Goal: Information Seeking & Learning: Check status

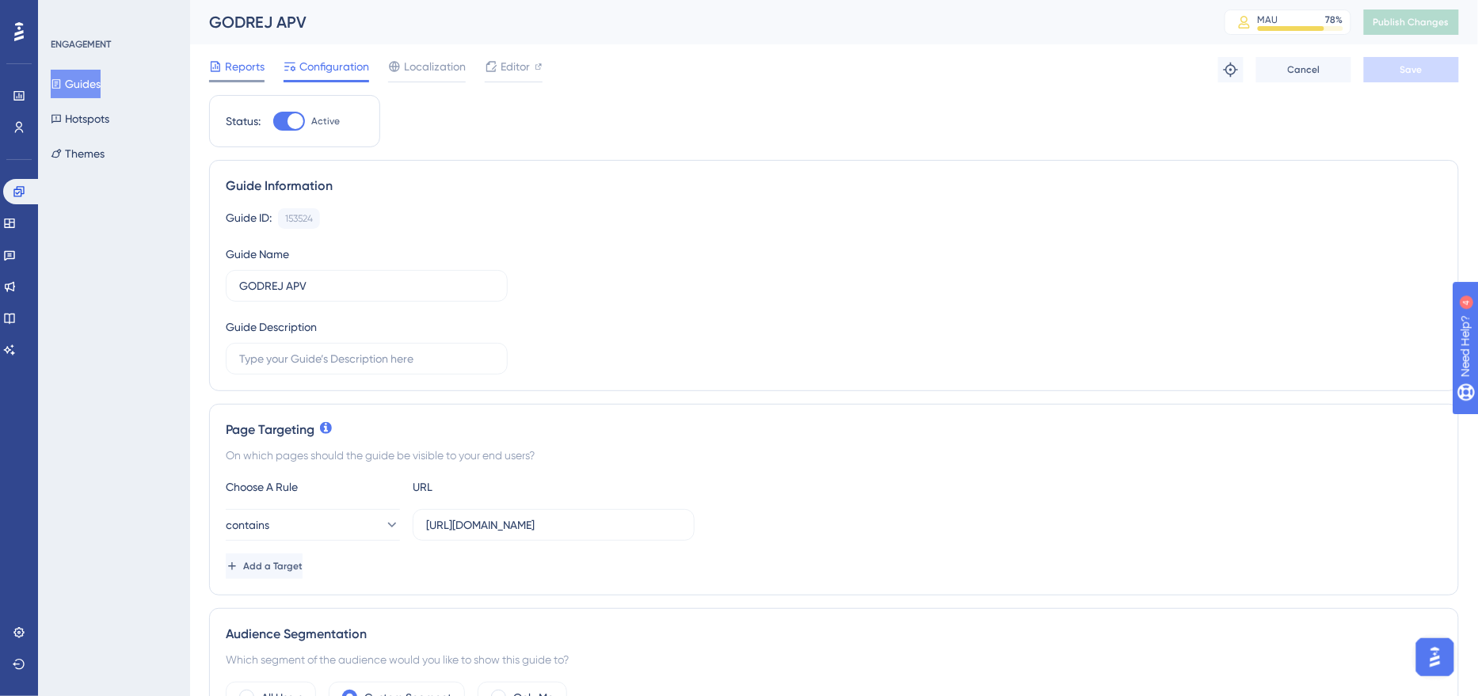
click at [253, 80] on div at bounding box center [236, 81] width 55 height 2
click at [251, 74] on span "Reports" at bounding box center [245, 66] width 40 height 19
click at [241, 71] on span "Reports" at bounding box center [245, 66] width 40 height 19
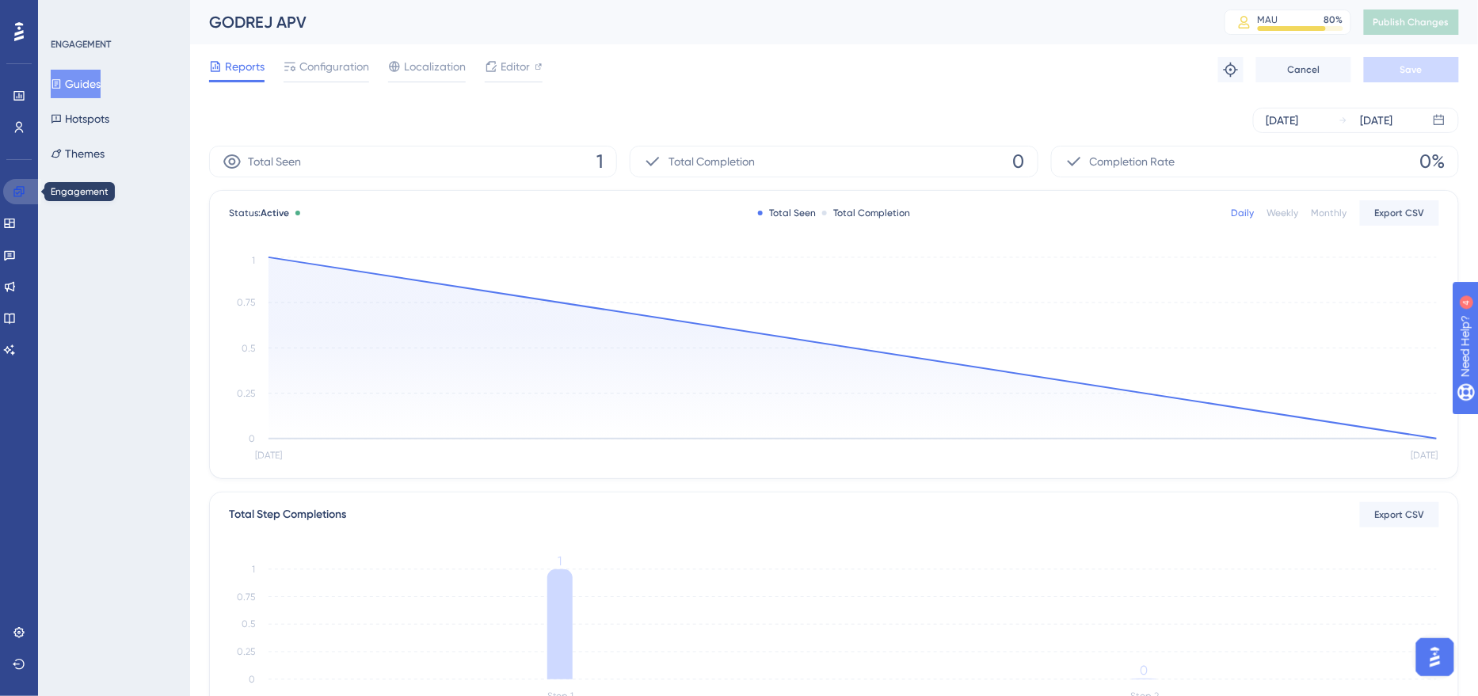
click at [10, 191] on link at bounding box center [22, 191] width 38 height 25
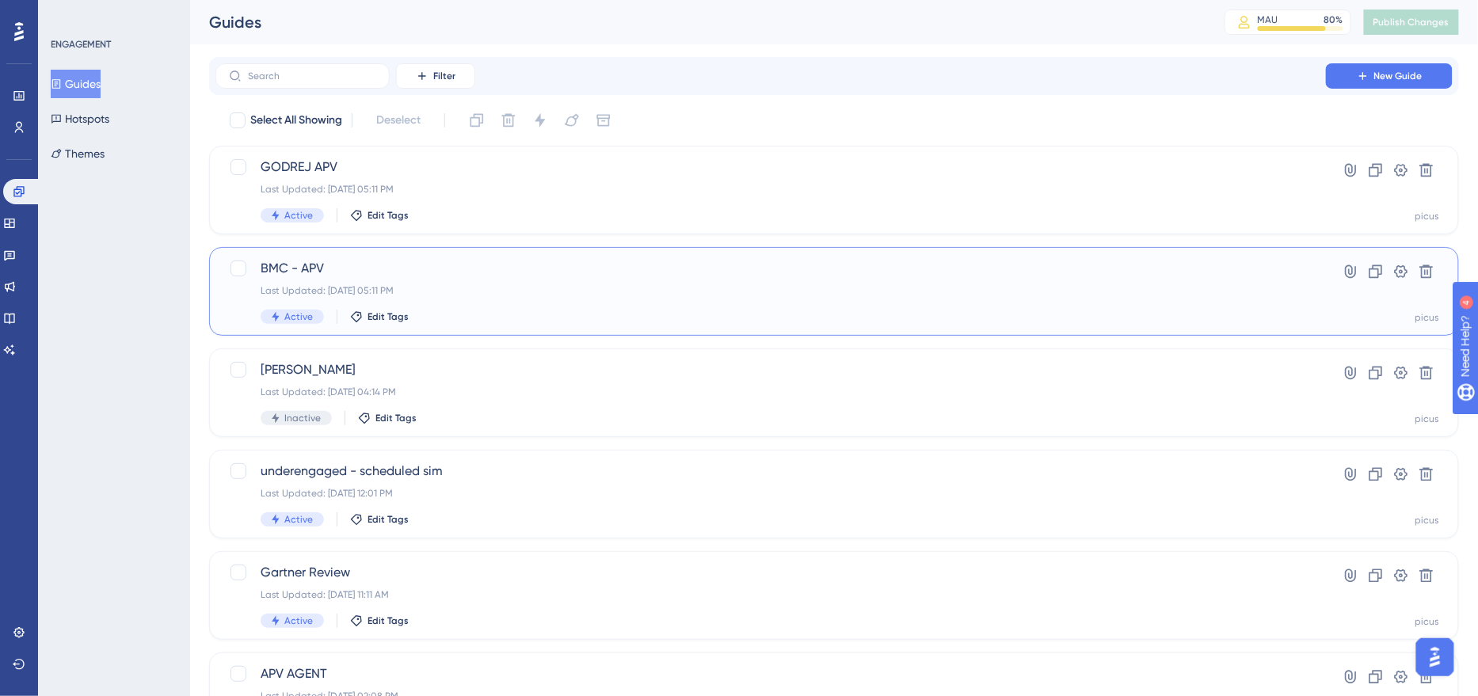
click at [441, 292] on div "Last Updated: [DATE] 05:11 PM" at bounding box center [771, 290] width 1020 height 13
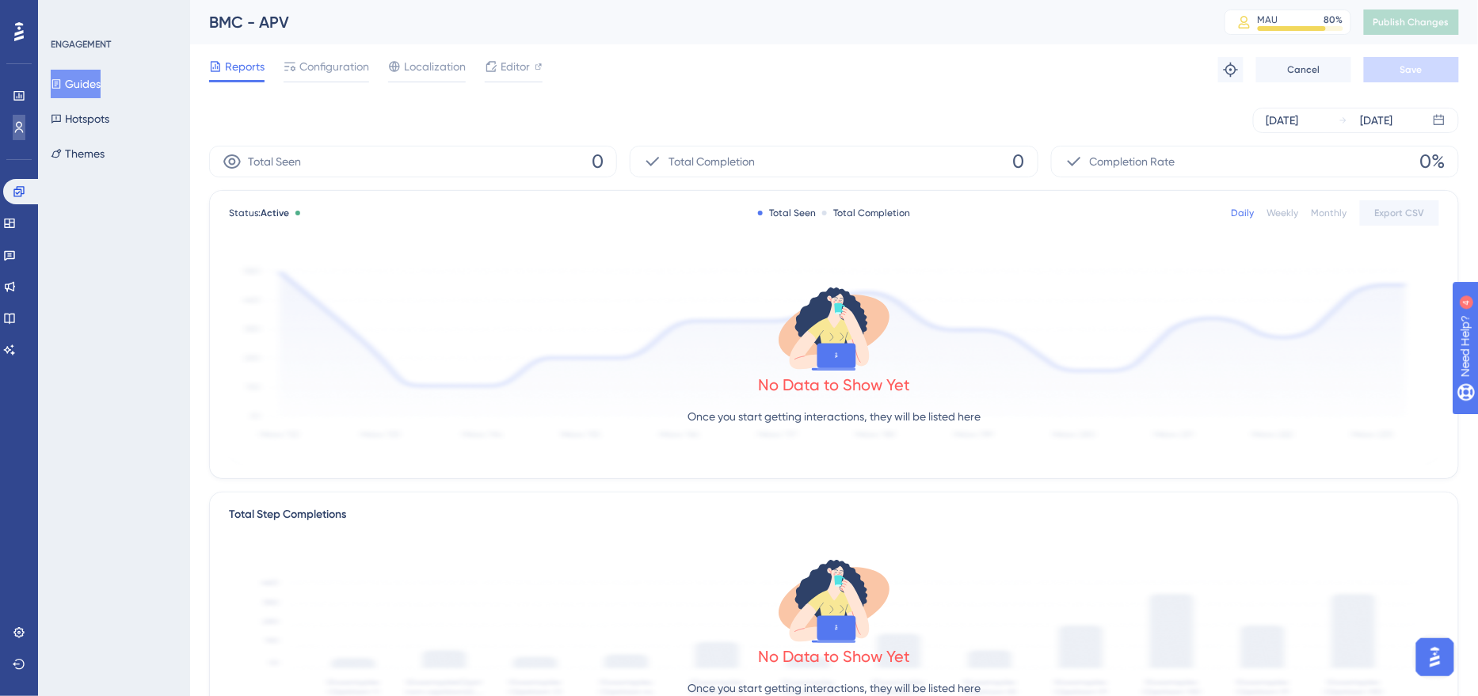
click at [15, 131] on icon at bounding box center [19, 127] width 9 height 11
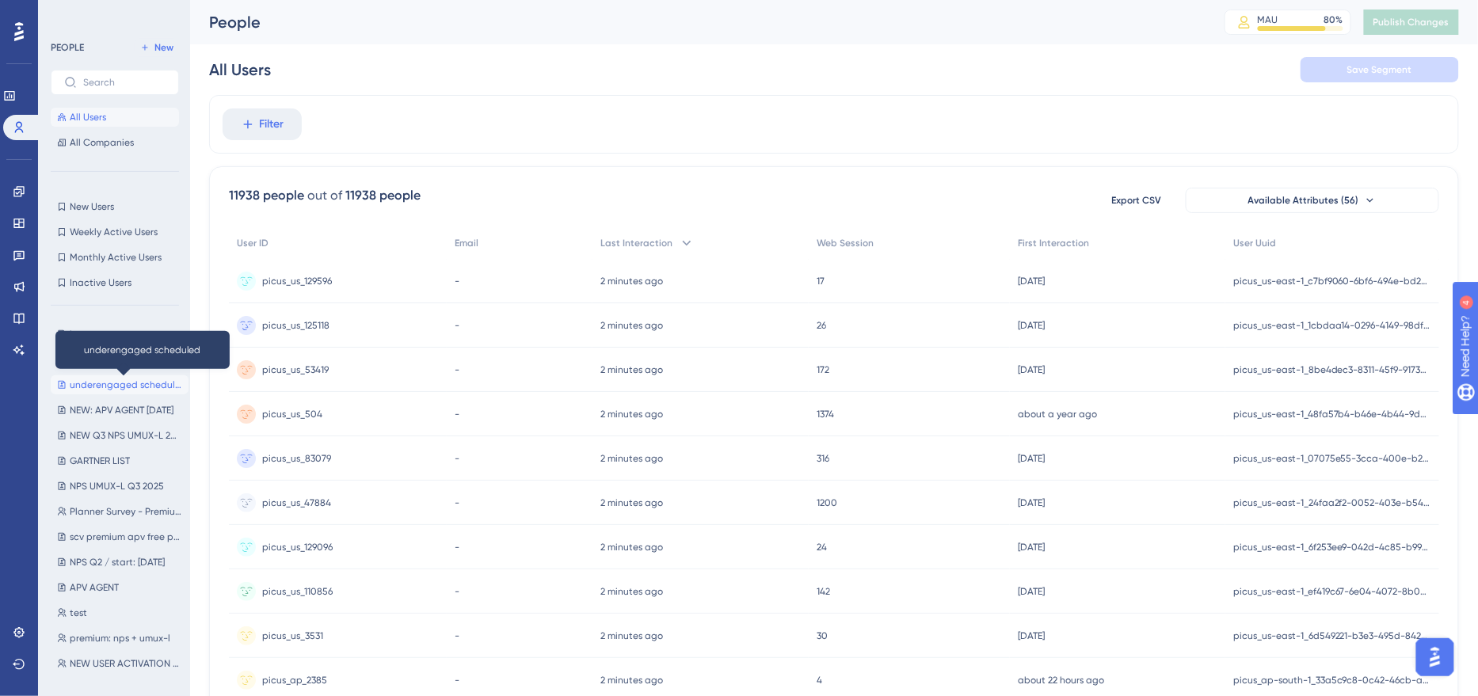
click at [117, 383] on span "underengaged scheduled" at bounding box center [126, 385] width 113 height 13
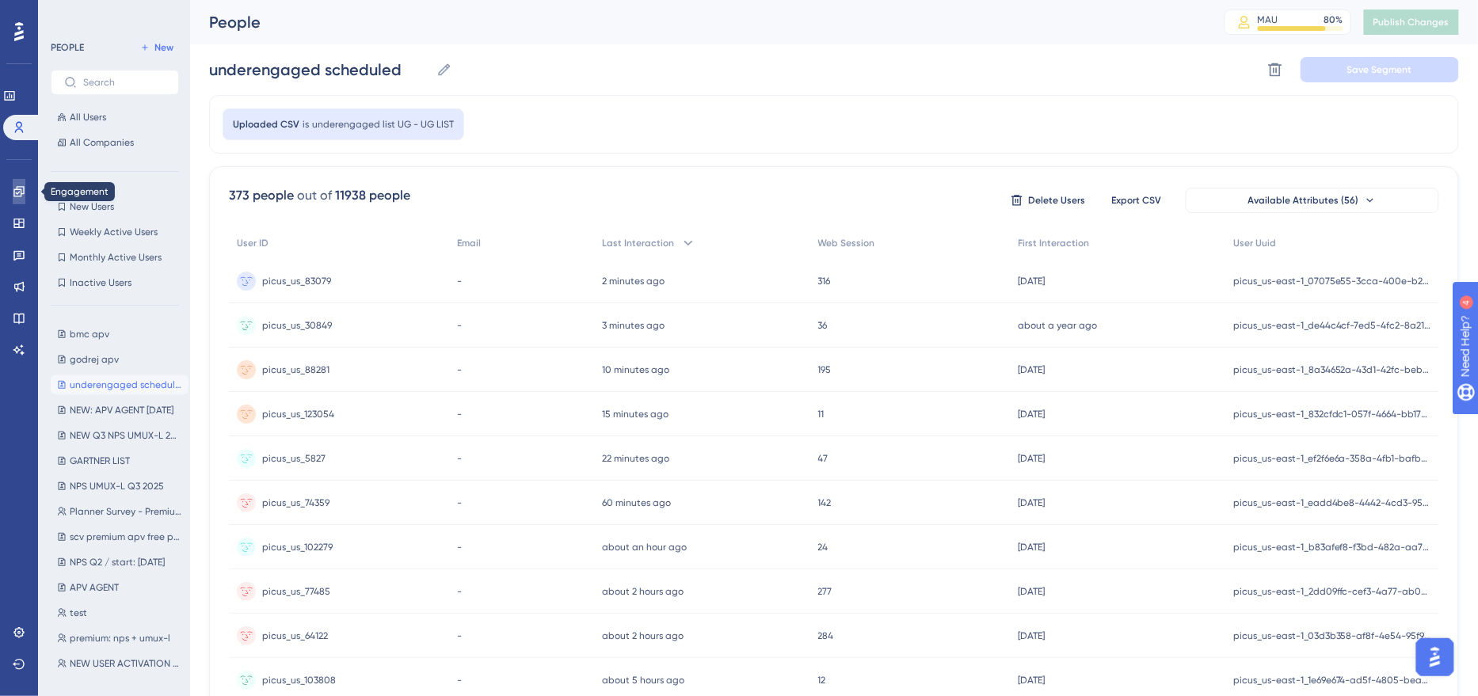
click at [17, 197] on icon at bounding box center [19, 191] width 13 height 13
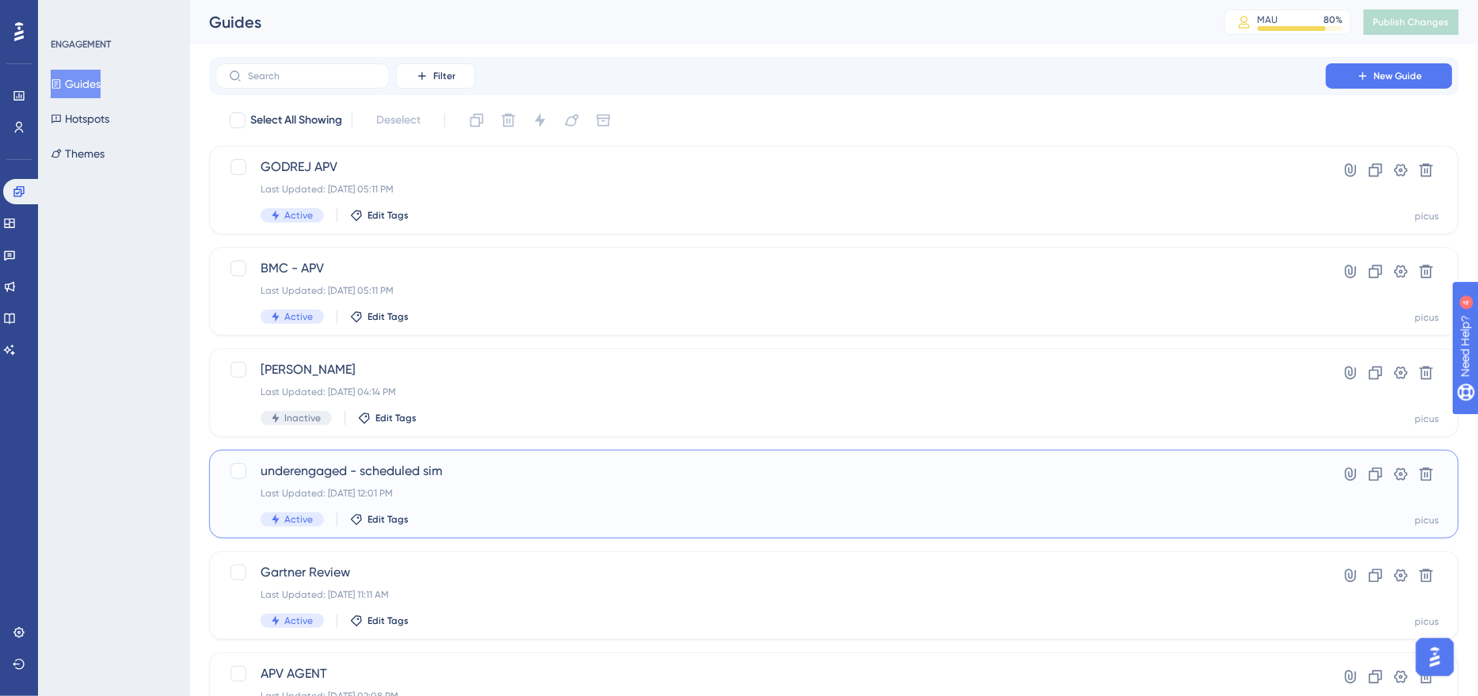
click at [496, 500] on div "underengaged - scheduled sim Last Updated: [DATE] 12:01 PM Active Edit Tags" at bounding box center [771, 494] width 1020 height 65
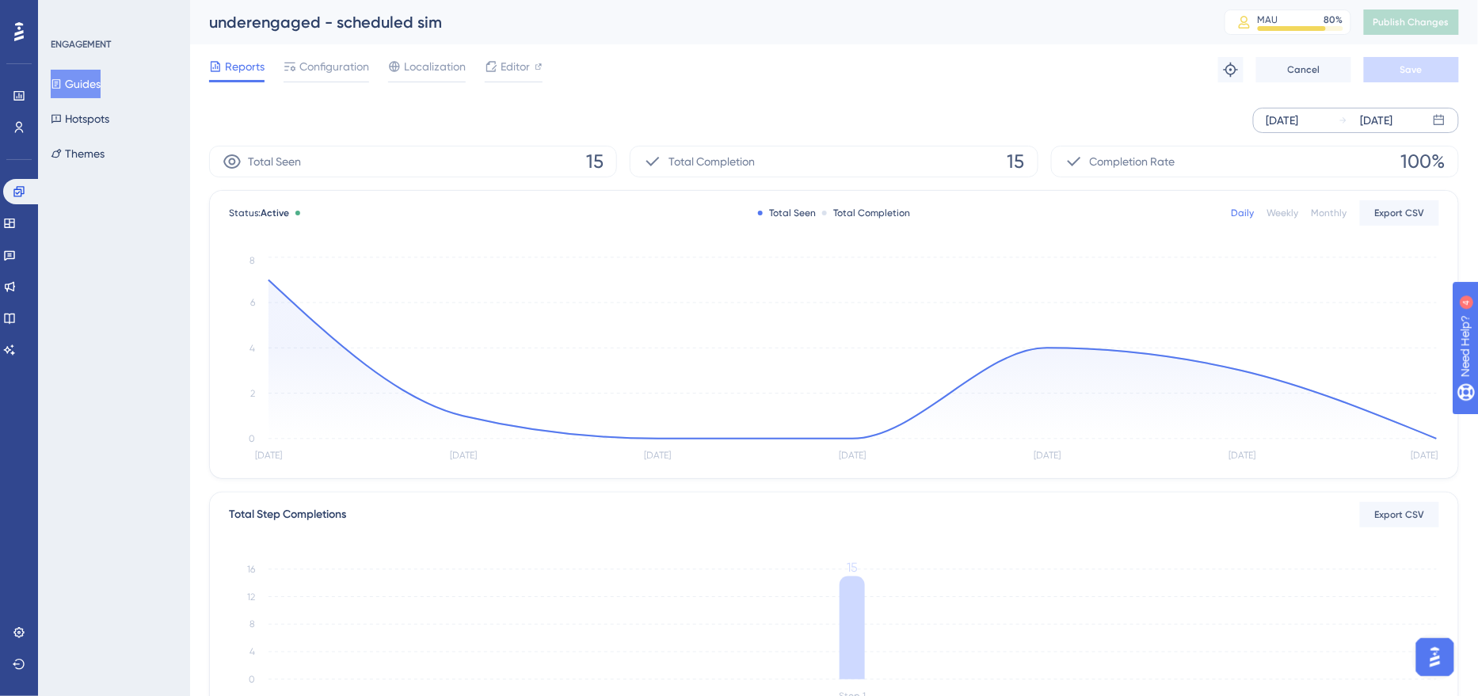
click at [1299, 121] on div "[DATE]" at bounding box center [1283, 120] width 32 height 19
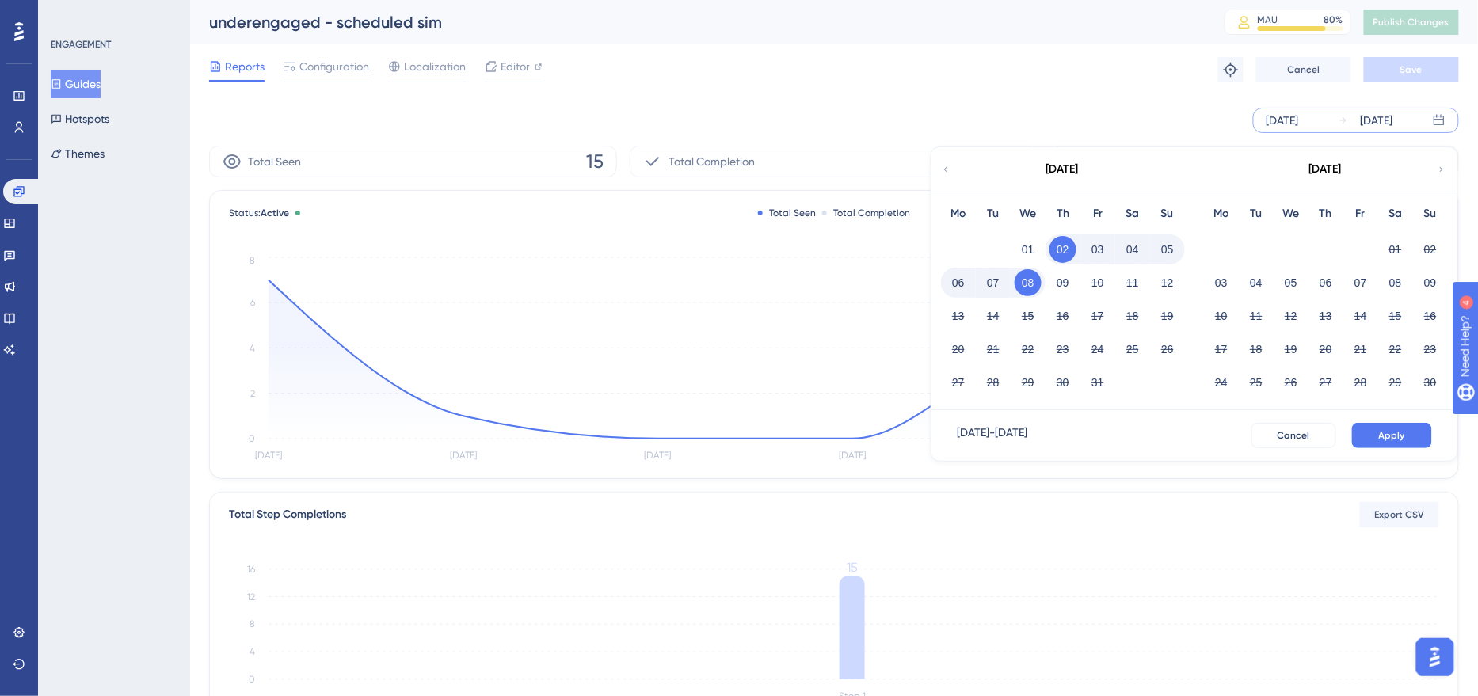
click at [944, 166] on icon at bounding box center [946, 169] width 10 height 14
click at [1212, 373] on button "29" at bounding box center [1221, 382] width 27 height 27
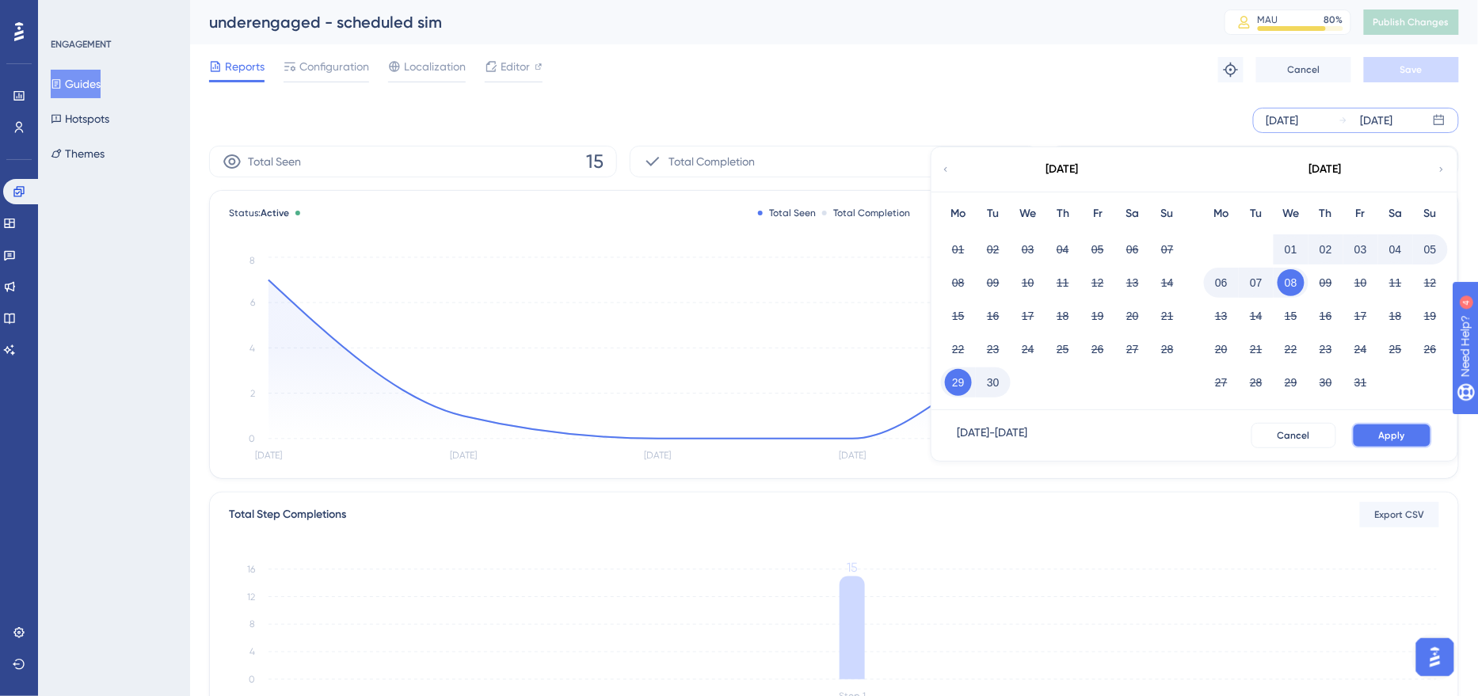
click at [1374, 425] on button "Apply" at bounding box center [1392, 435] width 80 height 25
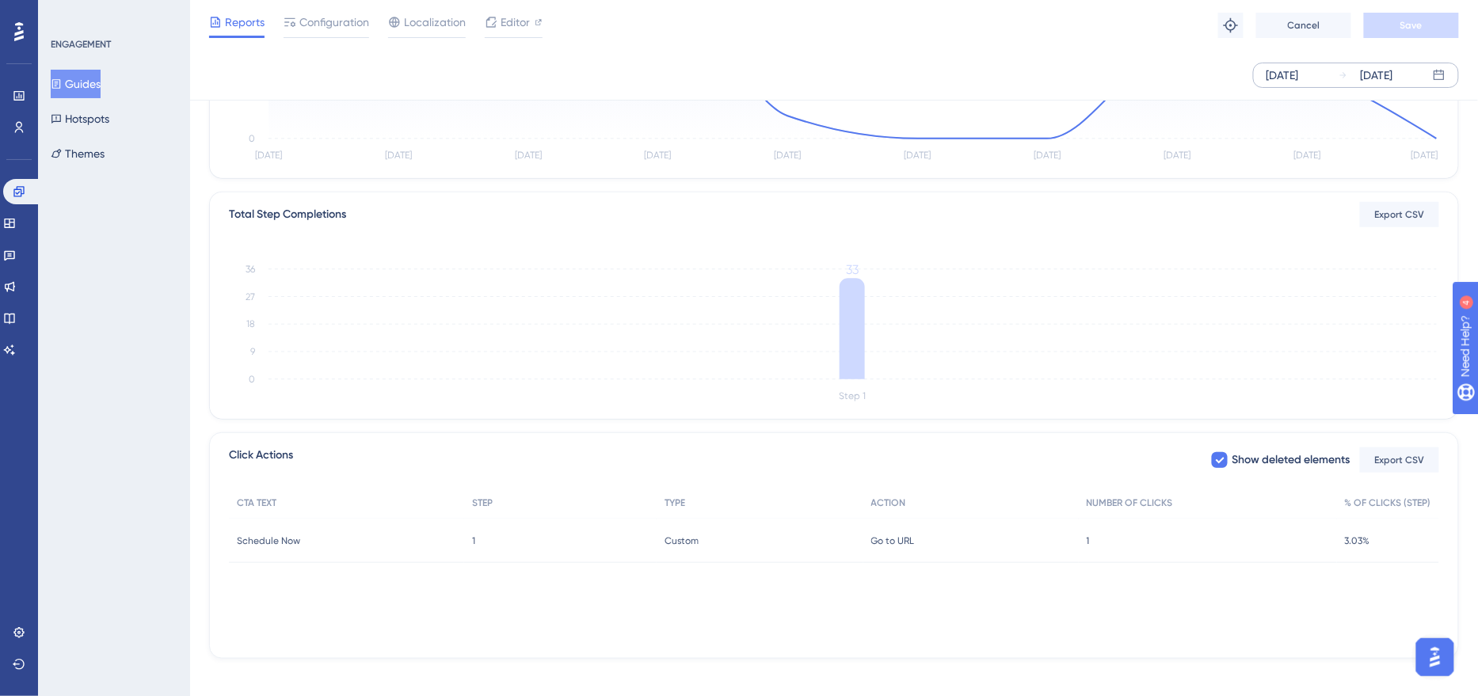
scroll to position [307, 0]
